Goal: Information Seeking & Learning: Learn about a topic

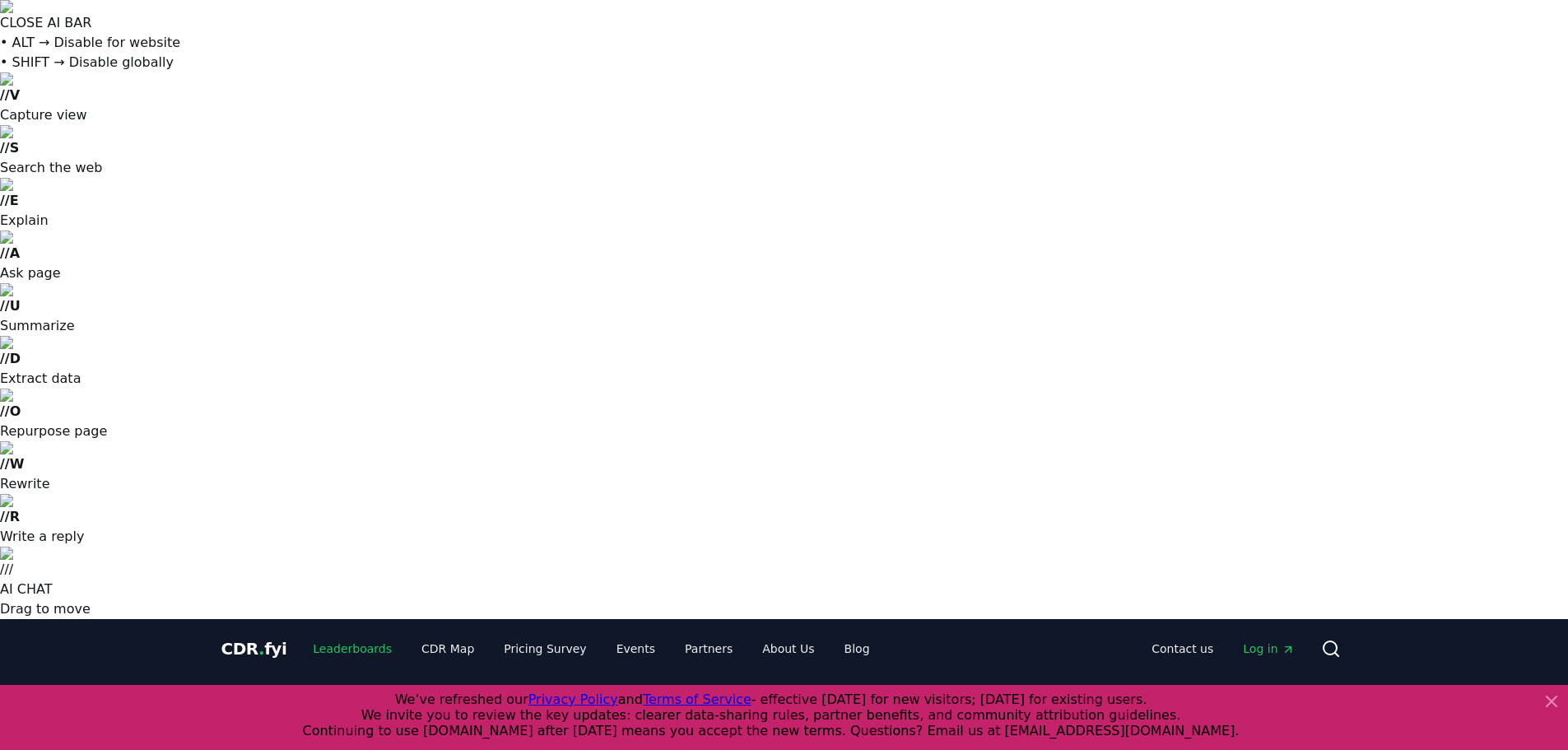
click at [350, 634] on link "Leaderboards" at bounding box center [352, 648] width 105 height 30
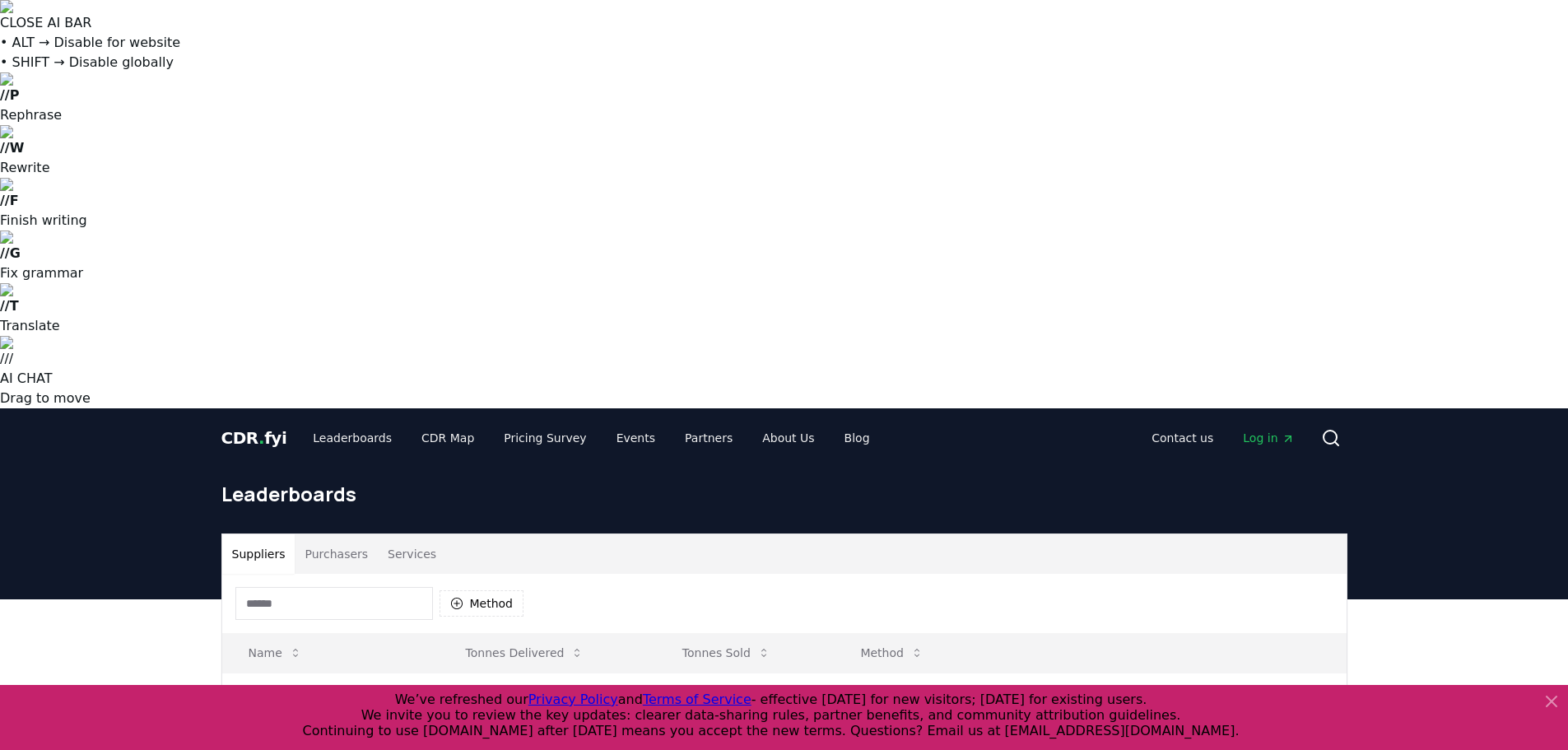
click at [331, 587] on input at bounding box center [334, 603] width 197 height 33
type input "****"
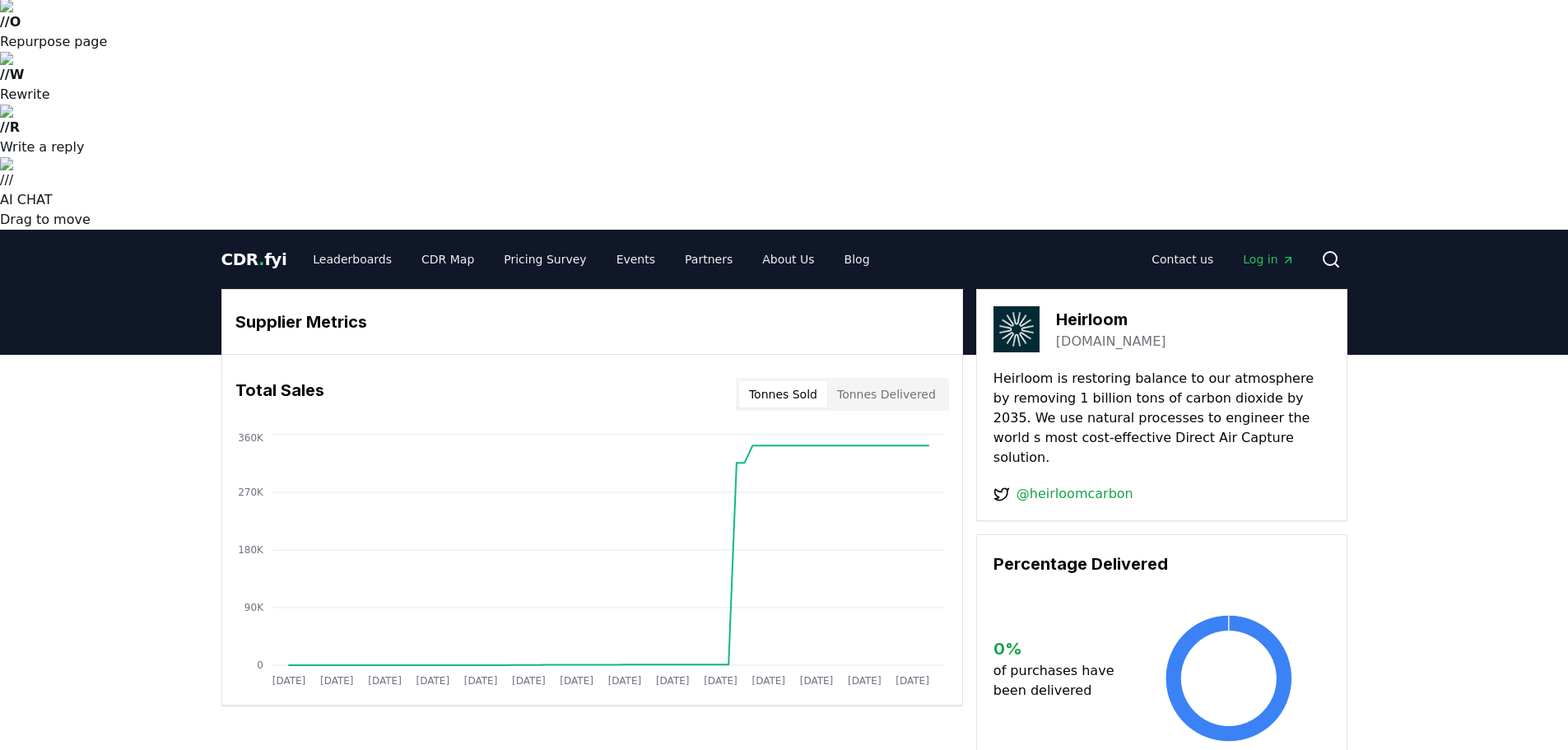
scroll to position [411, 0]
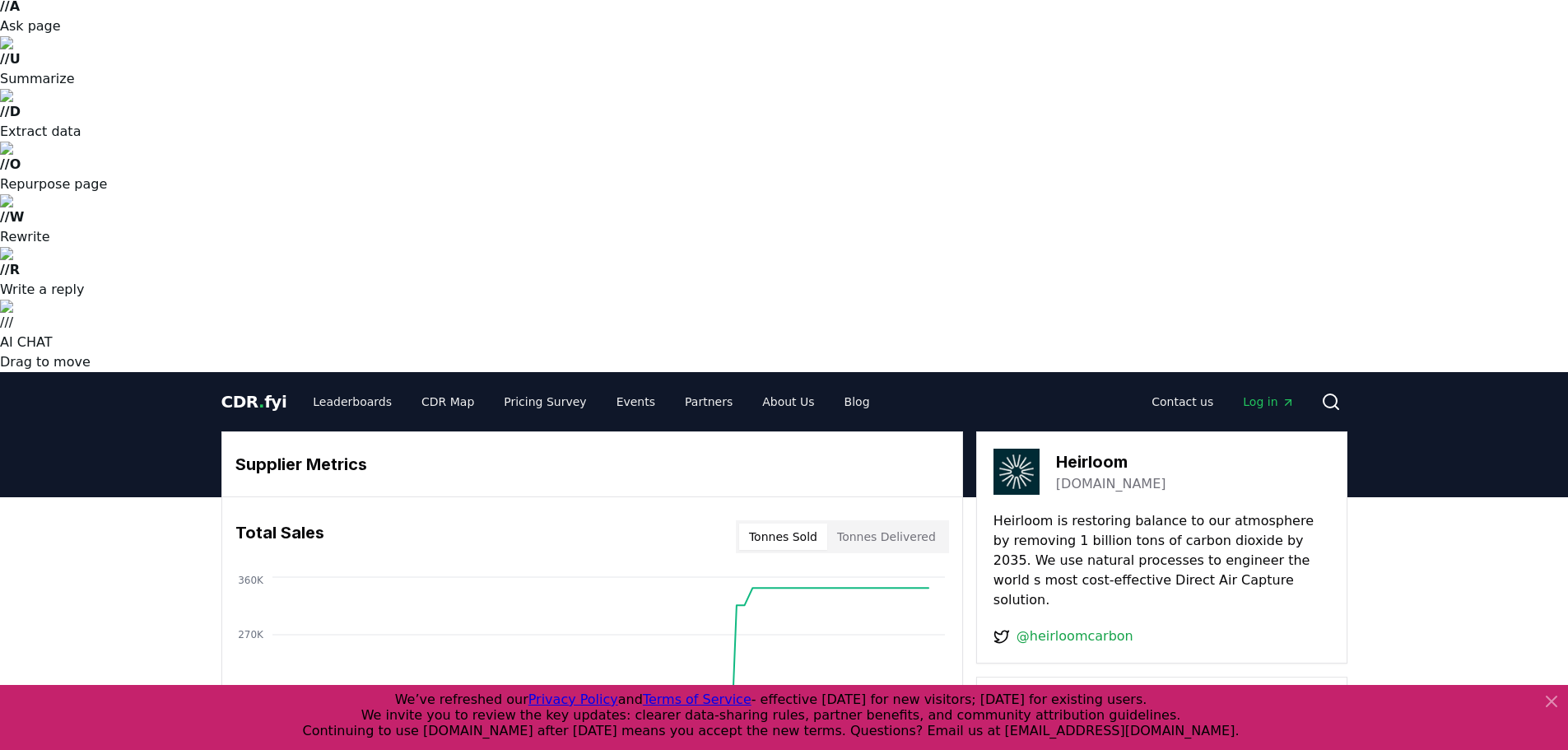
drag, startPoint x: 747, startPoint y: 258, endPoint x: 1504, endPoint y: 306, distance: 758.5
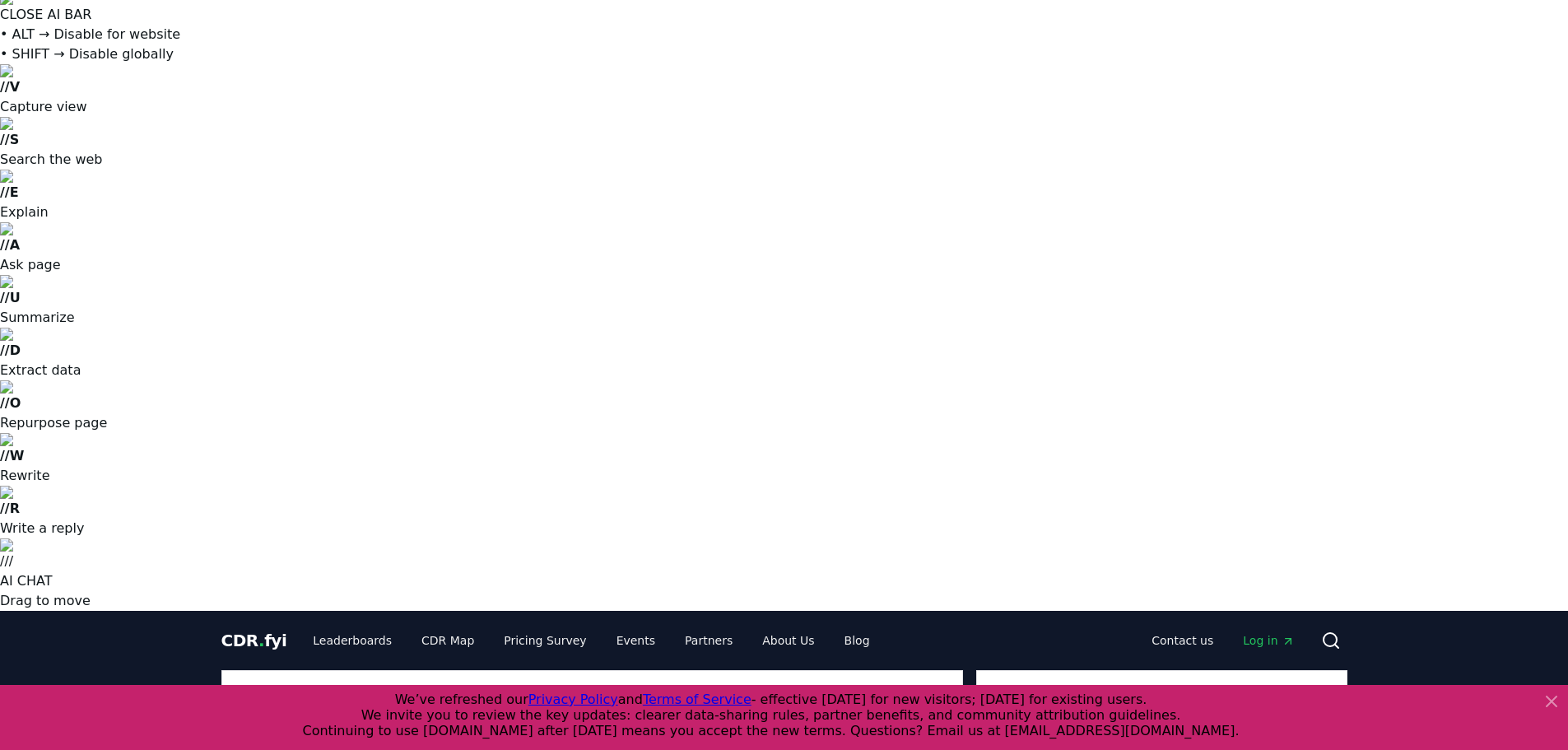
scroll to position [0, 0]
